Goal: Information Seeking & Learning: Learn about a topic

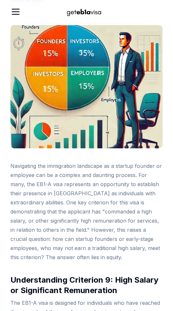
scroll to position [358, 0]
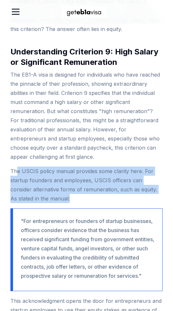
drag, startPoint x: 18, startPoint y: 160, endPoint x: 57, endPoint y: 192, distance: 50.7
click at [57, 192] on p "The USCIS policy manual provides some clarity here. For startup founders and em…" at bounding box center [86, 184] width 152 height 36
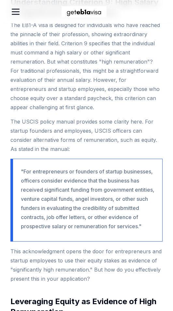
scroll to position [423, 0]
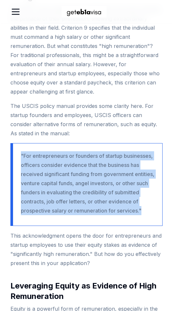
drag, startPoint x: 19, startPoint y: 142, endPoint x: 103, endPoint y: 214, distance: 110.2
click at [103, 214] on blockquote ""For entrepreneurs or founders of startup businesses, officers consider evidenc…" at bounding box center [86, 184] width 152 height 83
drag, startPoint x: 103, startPoint y: 214, endPoint x: 107, endPoint y: 214, distance: 4.0
click at [103, 214] on p ""For entrepreneurs or founders of startup businesses, officers consider evidenc…" at bounding box center [88, 183] width 134 height 64
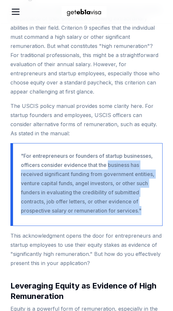
drag, startPoint x: 124, startPoint y: 214, endPoint x: 20, endPoint y: 164, distance: 115.7
click at [20, 164] on blockquote ""For entrepreneurs or founders of startup businesses, officers consider evidenc…" at bounding box center [86, 184] width 152 height 83
drag, startPoint x: 20, startPoint y: 164, endPoint x: 65, endPoint y: 181, distance: 48.5
copy p "business has received significant funding from government entities, venture cap…"
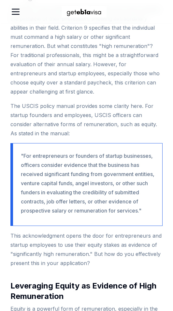
drag, startPoint x: 44, startPoint y: 147, endPoint x: 27, endPoint y: 151, distance: 17.5
click at [44, 151] on p ""For entrepreneurs or founders of startup businesses, officers consider evidenc…" at bounding box center [88, 183] width 134 height 64
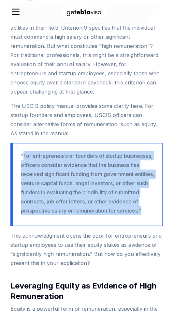
drag, startPoint x: 24, startPoint y: 146, endPoint x: 101, endPoint y: 210, distance: 100.4
click at [101, 210] on p ""For entrepreneurs or founders of startup businesses, officers consider evidenc…" at bounding box center [88, 183] width 134 height 64
drag, startPoint x: 101, startPoint y: 210, endPoint x: 82, endPoint y: 171, distance: 43.7
copy p "For entrepreneurs or founders of startup businesses, officers consider evidence…"
